Goal: Navigation & Orientation: Understand site structure

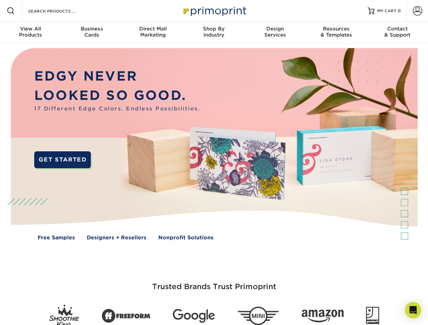
click at [214, 163] on img at bounding box center [214, 149] width 424 height 212
click at [11, 11] on span at bounding box center [11, 11] width 8 height 8
click at [417, 11] on span at bounding box center [417, 10] width 9 height 9
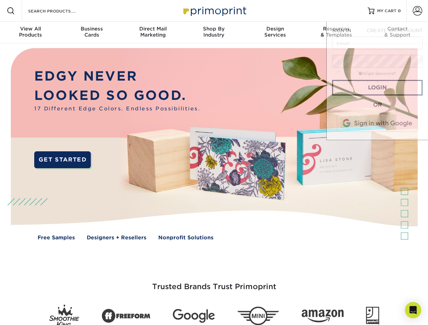
click at [31, 33] on div "View All Products" at bounding box center [30, 32] width 61 height 12
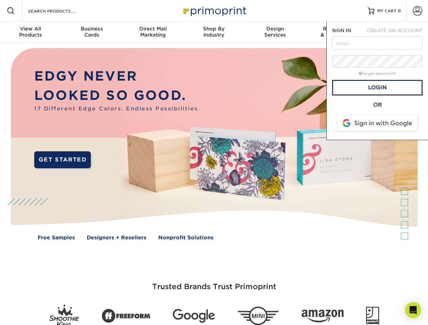
click at [92, 33] on div "Business Cards" at bounding box center [91, 32] width 61 height 12
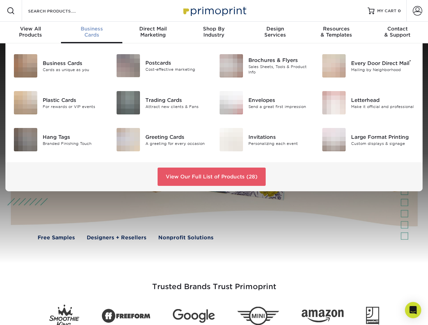
click at [153, 33] on div "Direct Mail Marketing" at bounding box center [152, 32] width 61 height 12
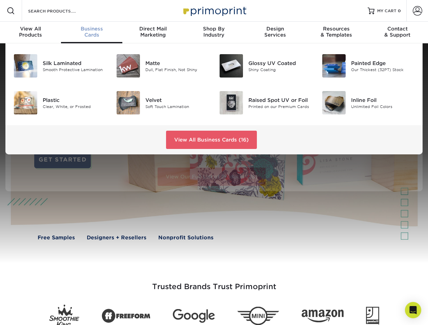
click at [214, 33] on div "Shop By Industry" at bounding box center [213, 32] width 61 height 12
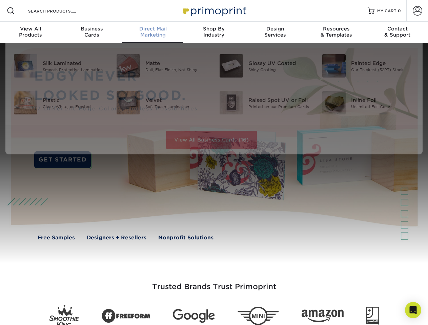
click at [275, 33] on div "Design Services" at bounding box center [275, 32] width 61 height 12
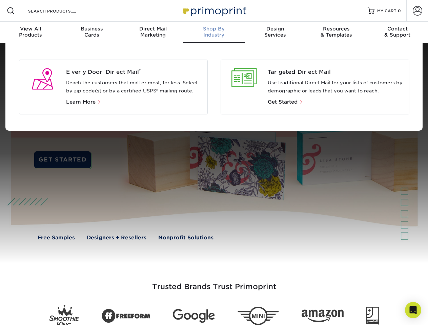
click at [336, 33] on div "Resources & Templates" at bounding box center [336, 32] width 61 height 12
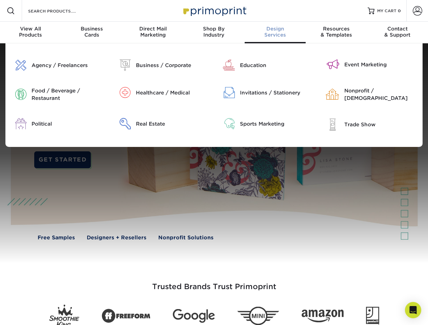
click at [398, 33] on div "Contact & Support" at bounding box center [397, 32] width 61 height 12
